Goal: Task Accomplishment & Management: Use online tool/utility

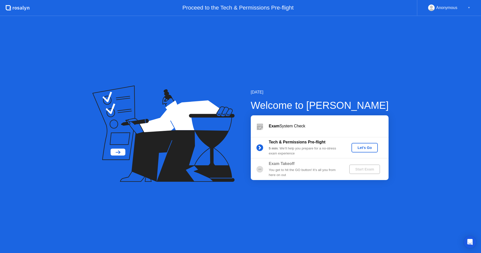
click at [276, 51] on div "[DATE] Welcome to [PERSON_NAME] Exam System Check Tech & Permissions Pre-flight…" at bounding box center [240, 134] width 481 height 237
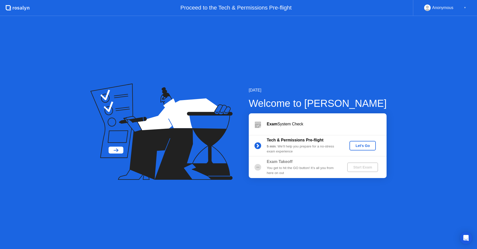
click at [368, 145] on div "Let's Go" at bounding box center [363, 146] width 22 height 4
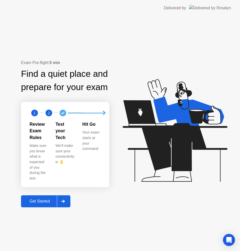
click at [45, 199] on div "Get Started" at bounding box center [40, 201] width 34 height 5
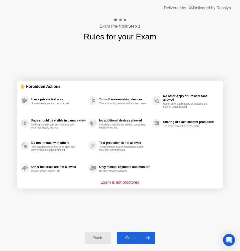
click at [130, 237] on div "Got it" at bounding box center [130, 237] width 24 height 5
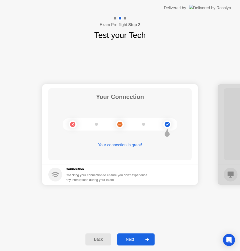
click at [130, 239] on div "Next" at bounding box center [130, 239] width 22 height 5
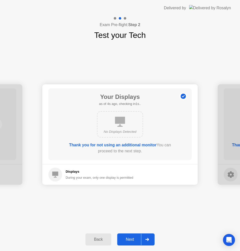
click at [130, 239] on div "Next" at bounding box center [130, 239] width 22 height 5
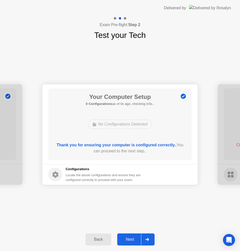
click at [130, 239] on div "Next" at bounding box center [130, 239] width 22 height 5
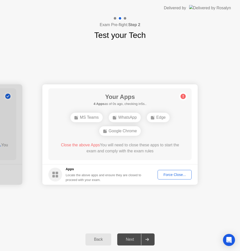
click at [171, 172] on div "Force Close..." at bounding box center [174, 174] width 31 height 4
click at [167, 172] on div "Force Close..." at bounding box center [174, 174] width 31 height 4
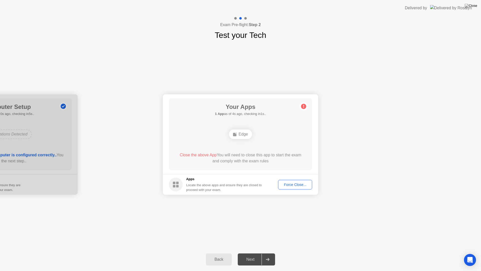
click at [290, 186] on div "Force Close..." at bounding box center [295, 184] width 31 height 4
click at [328, 244] on div "Your Connection Your connection is great! Connection Checking your connection t…" at bounding box center [240, 144] width 481 height 207
click at [299, 186] on div "Force Close..." at bounding box center [295, 184] width 31 height 4
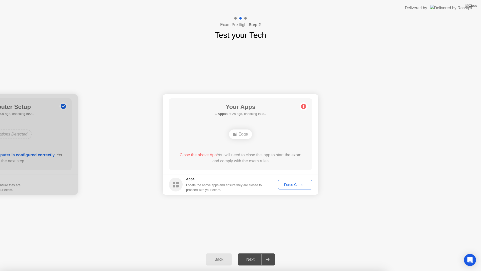
click at [476, 6] on img at bounding box center [471, 6] width 13 height 4
